Goal: Navigation & Orientation: Go to known website

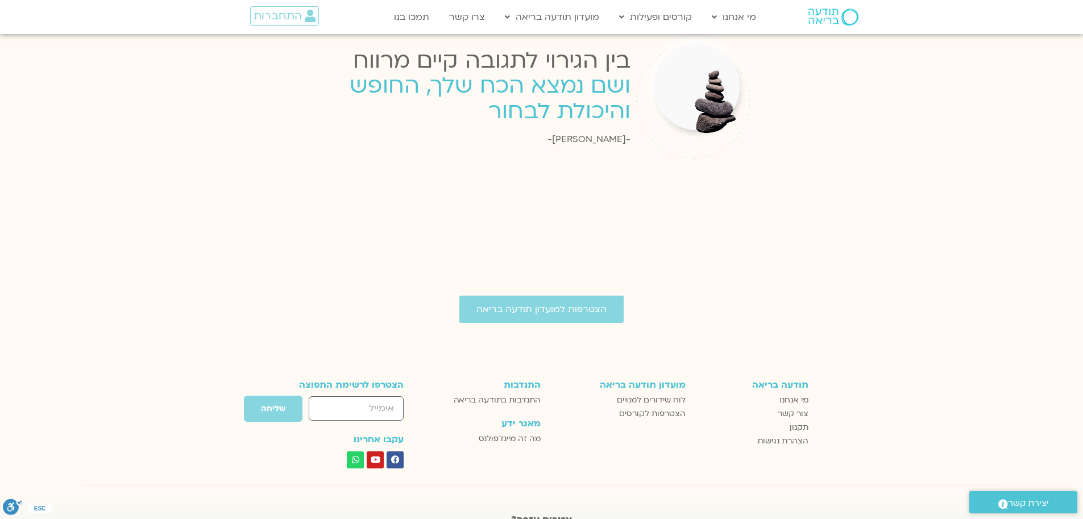
scroll to position [1748, 0]
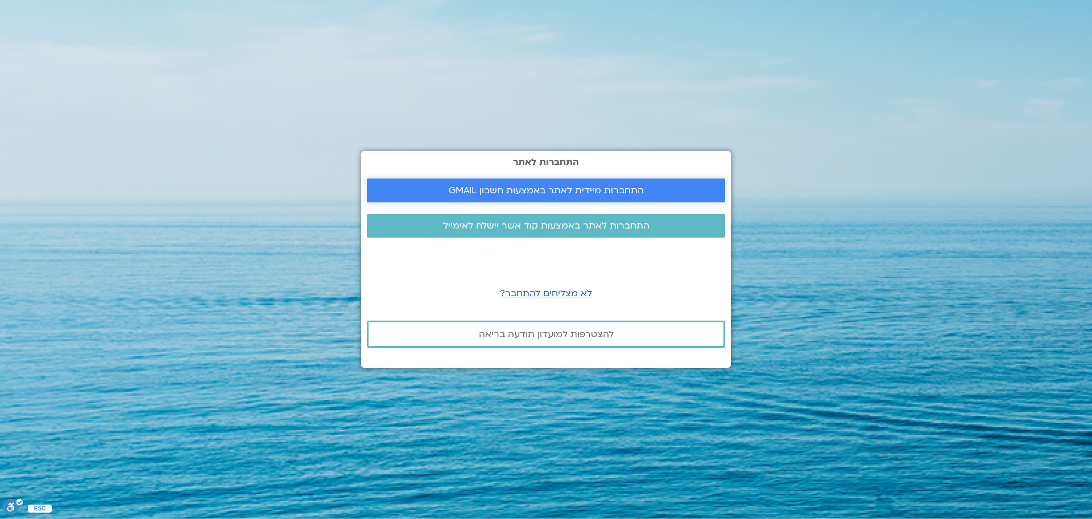
click at [556, 191] on span "התחברות מיידית לאתר באמצעות חשבון GMAIL" at bounding box center [546, 190] width 195 height 10
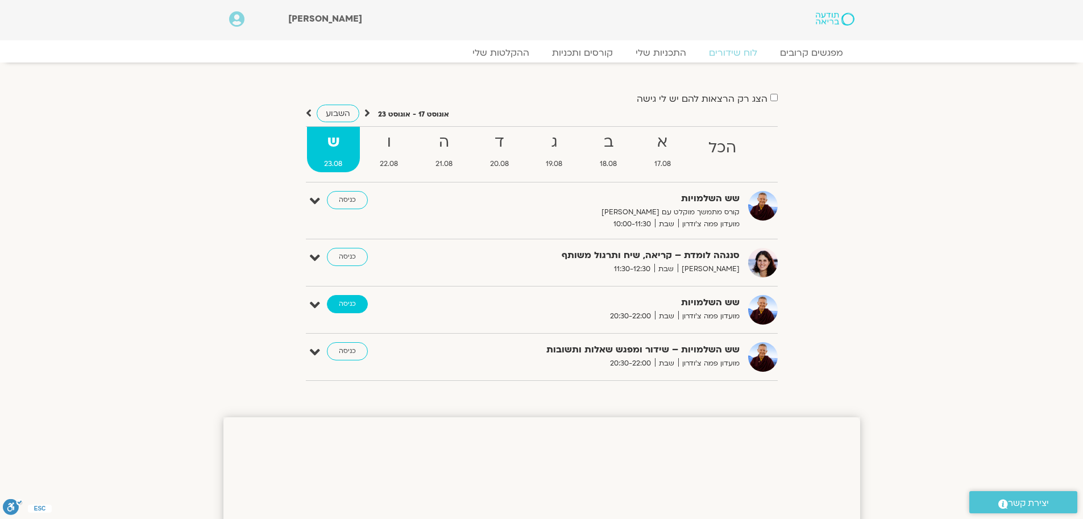
click at [350, 305] on link "כניסה" at bounding box center [347, 304] width 41 height 18
